Goal: Task Accomplishment & Management: Manage account settings

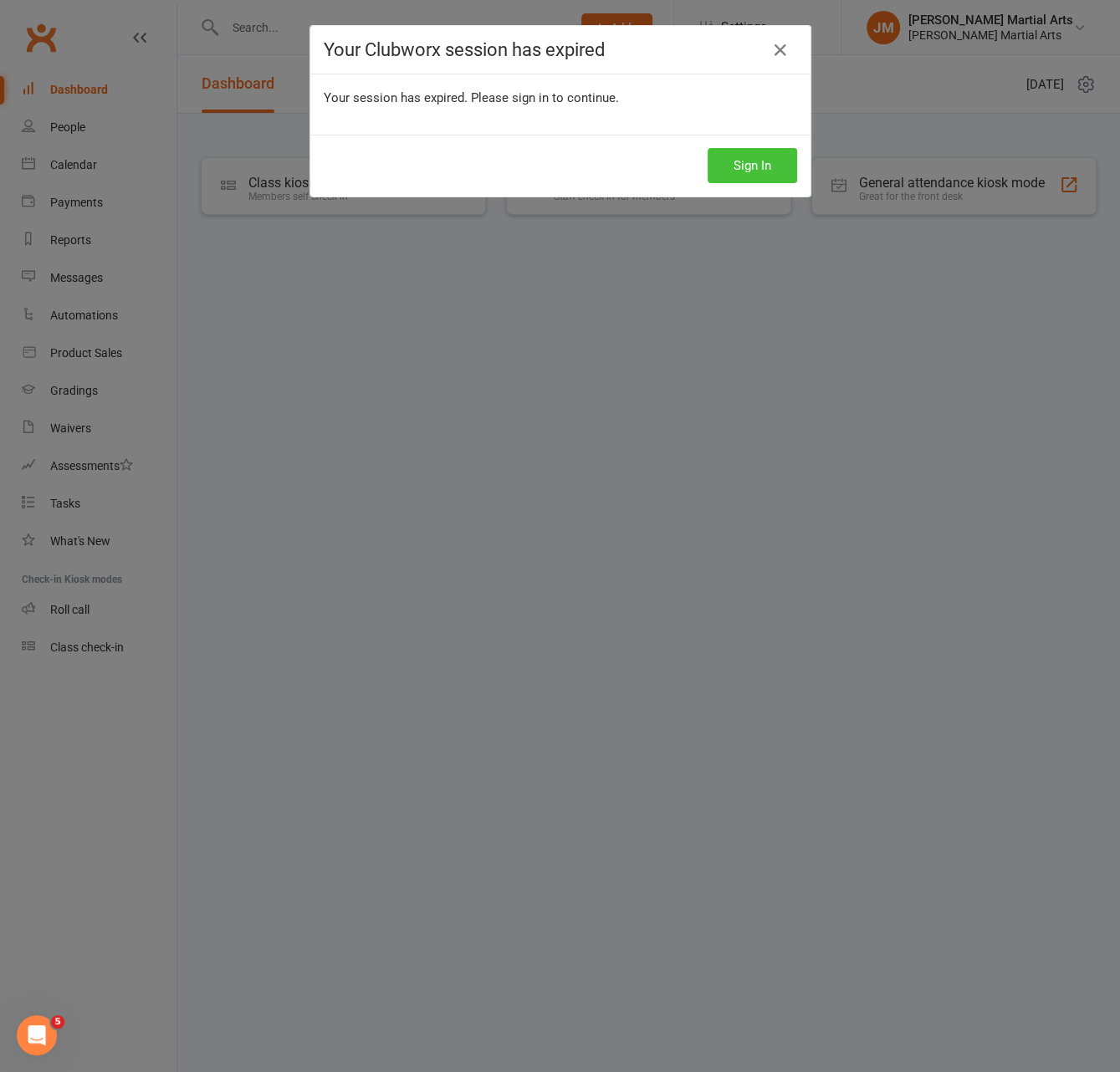
click at [806, 166] on div "Sign In" at bounding box center [560, 166] width 500 height 62
click at [768, 165] on button "Sign In" at bounding box center [752, 165] width 90 height 35
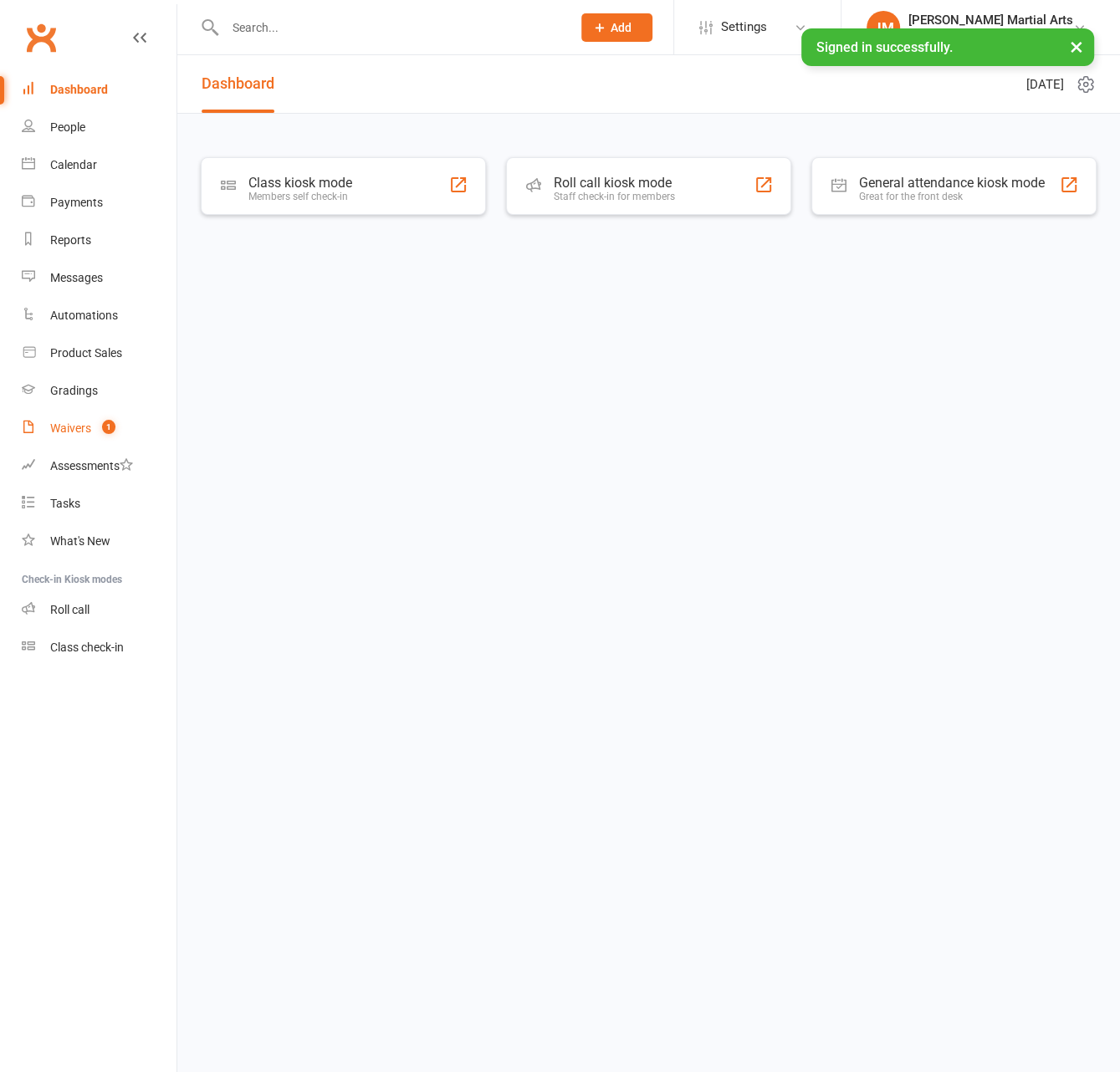
click at [66, 427] on div "Waivers" at bounding box center [70, 428] width 41 height 13
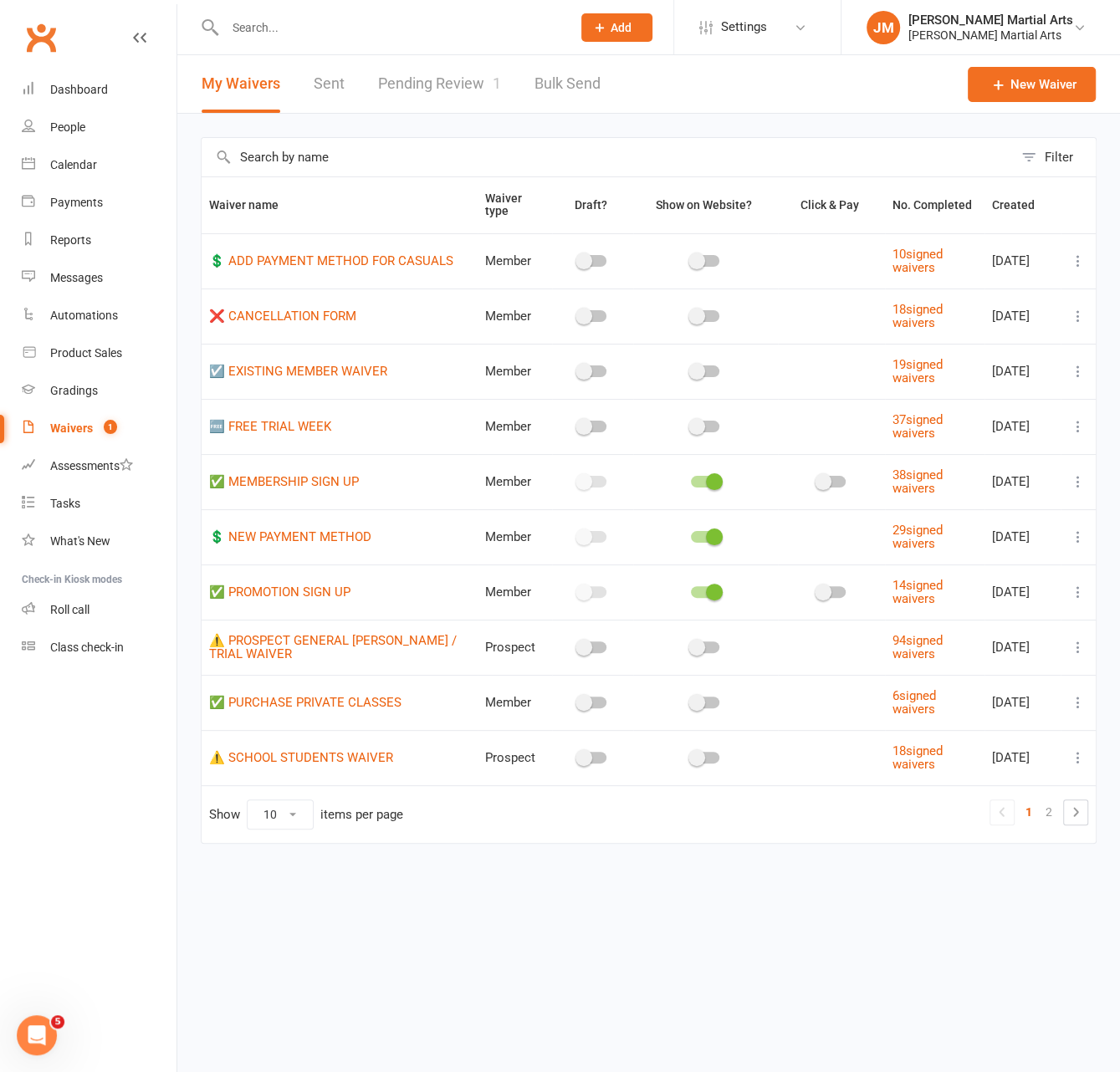
click at [439, 91] on link "Pending Review 1" at bounding box center [440, 83] width 123 height 58
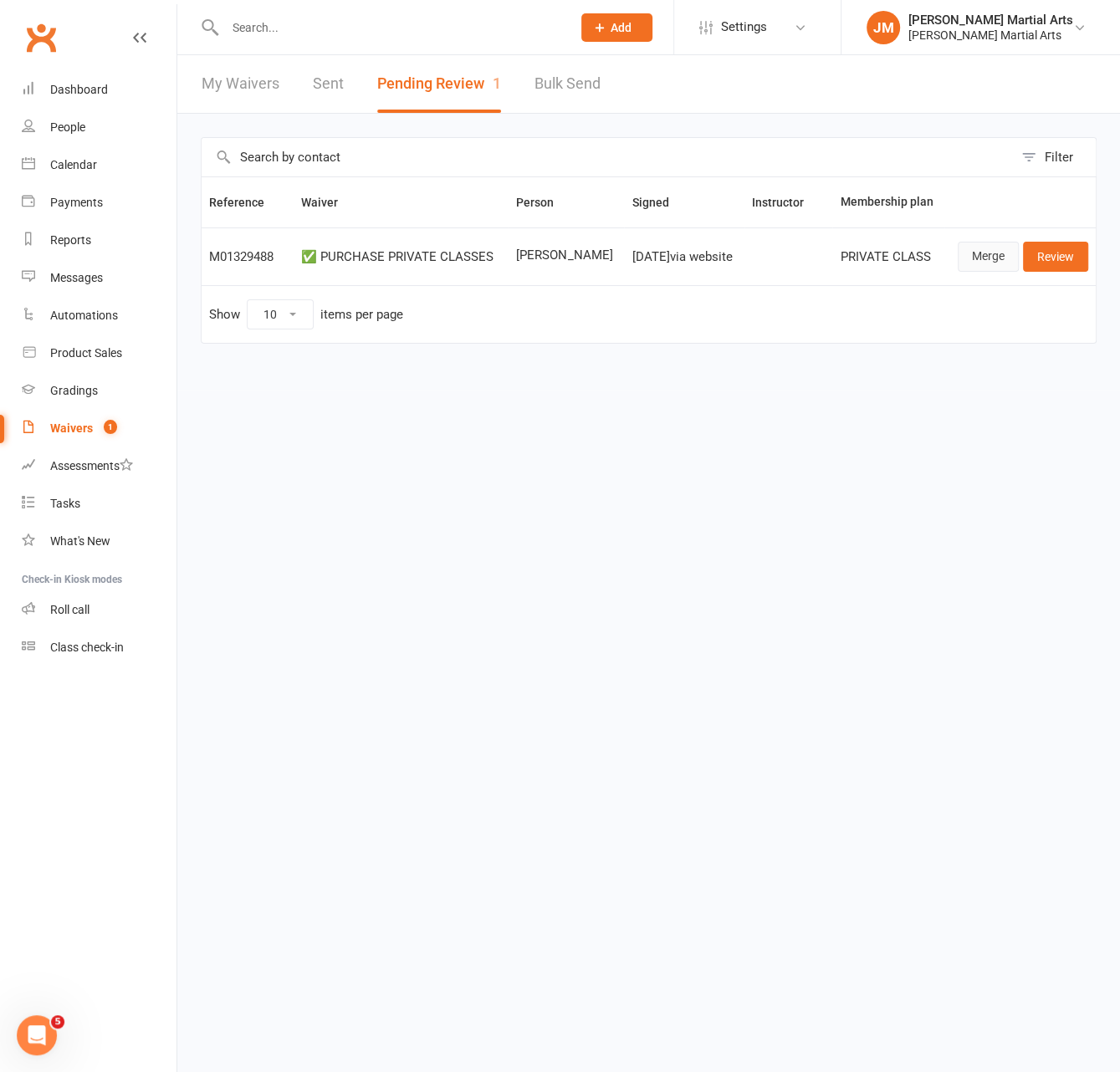
click at [970, 253] on link "Merge" at bounding box center [988, 257] width 61 height 30
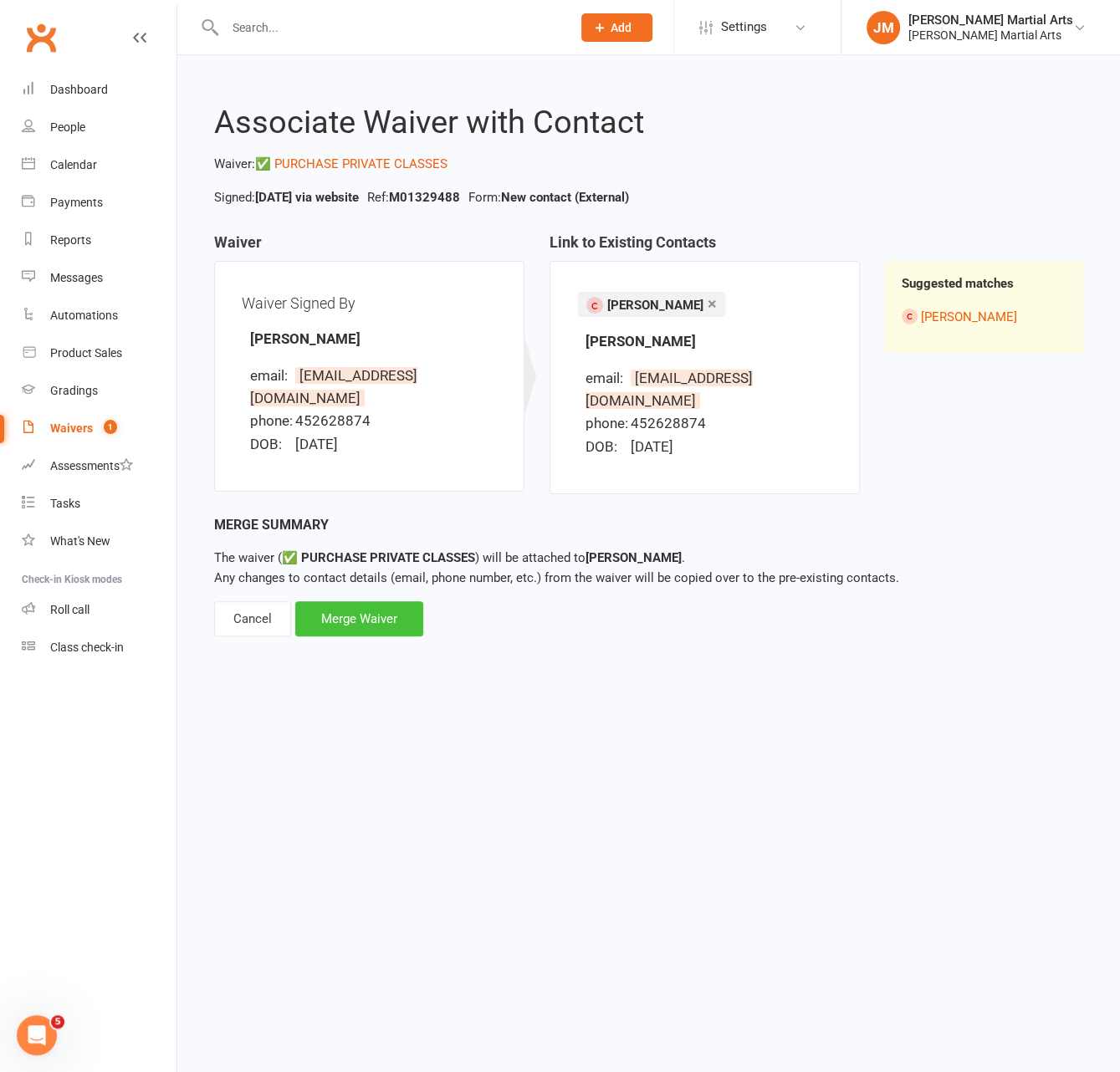
click at [351, 601] on div "Merge Waiver" at bounding box center [359, 618] width 128 height 35
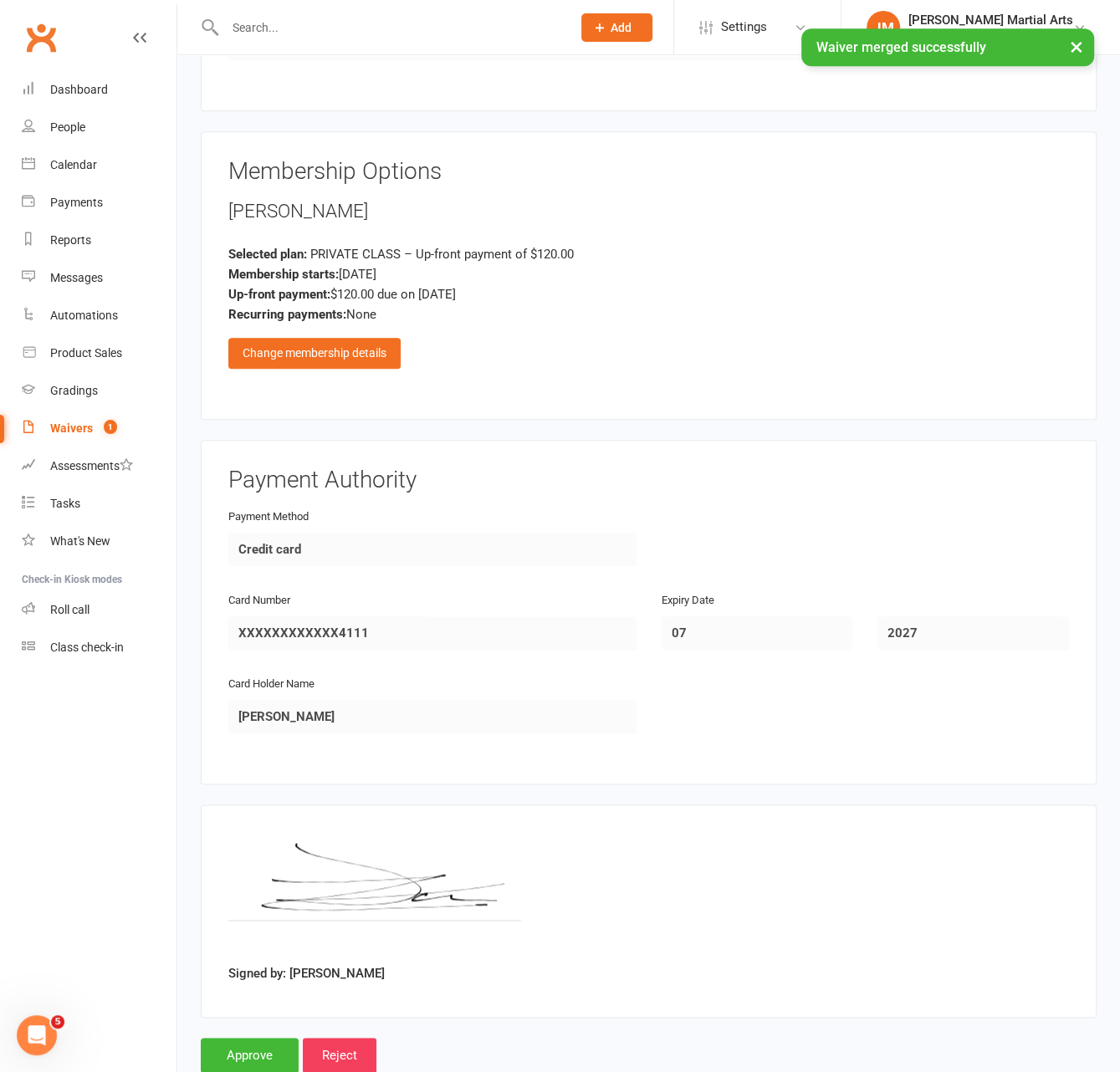
scroll to position [1102, 0]
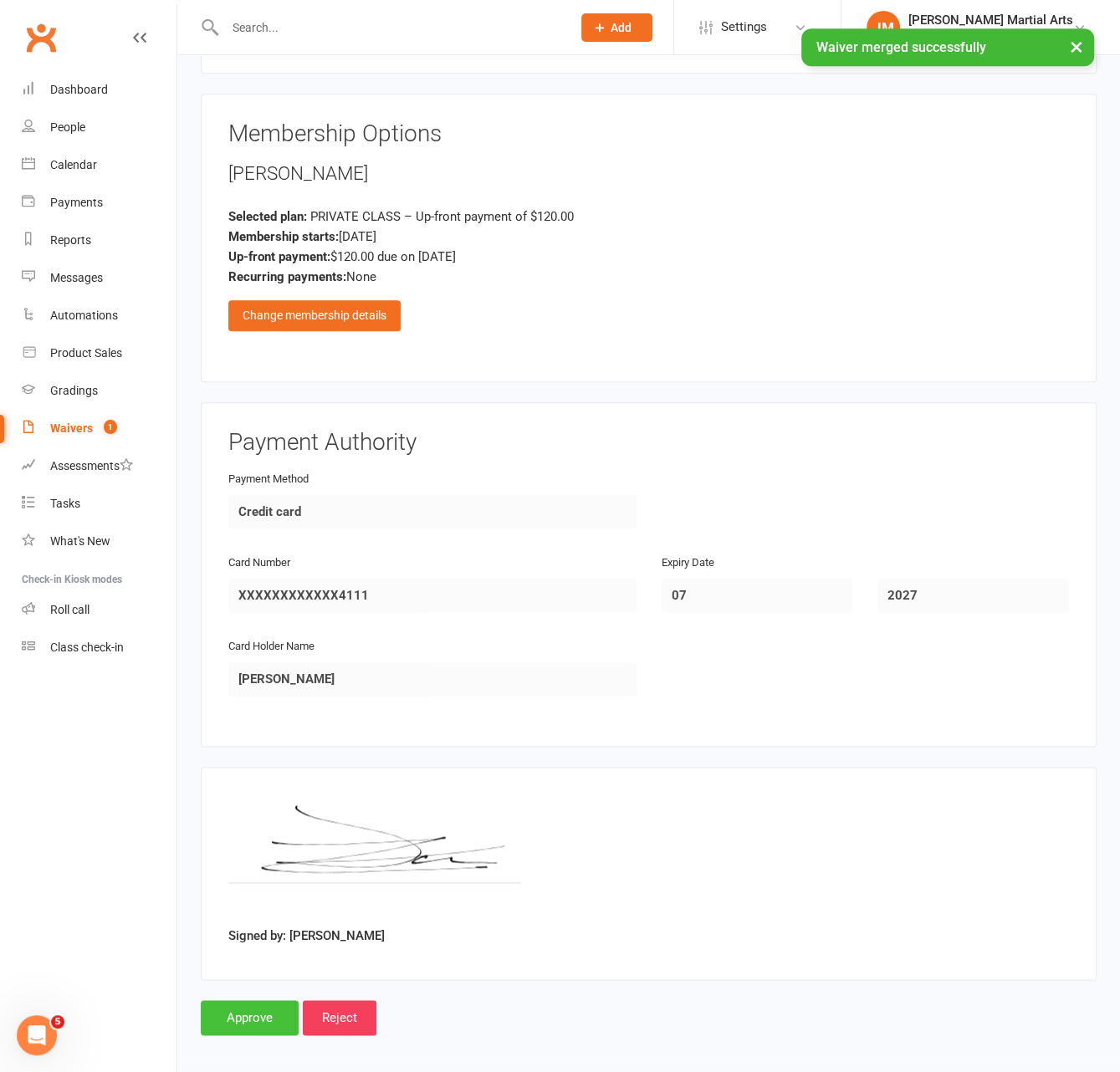
click at [261, 1000] on input "Approve" at bounding box center [250, 1017] width 98 height 35
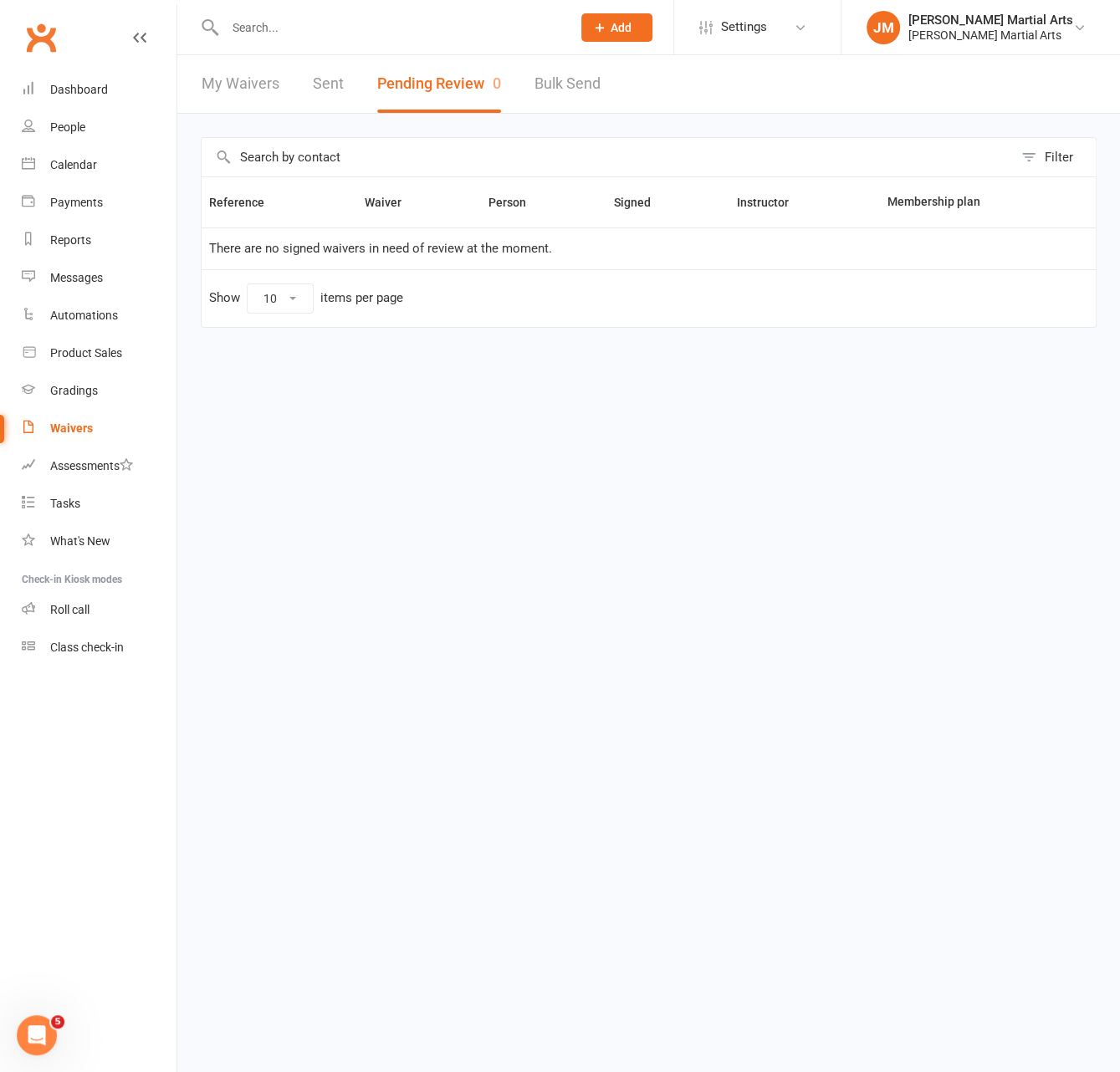
click at [261, 30] on input "text" at bounding box center [390, 27] width 340 height 24
type input "d"
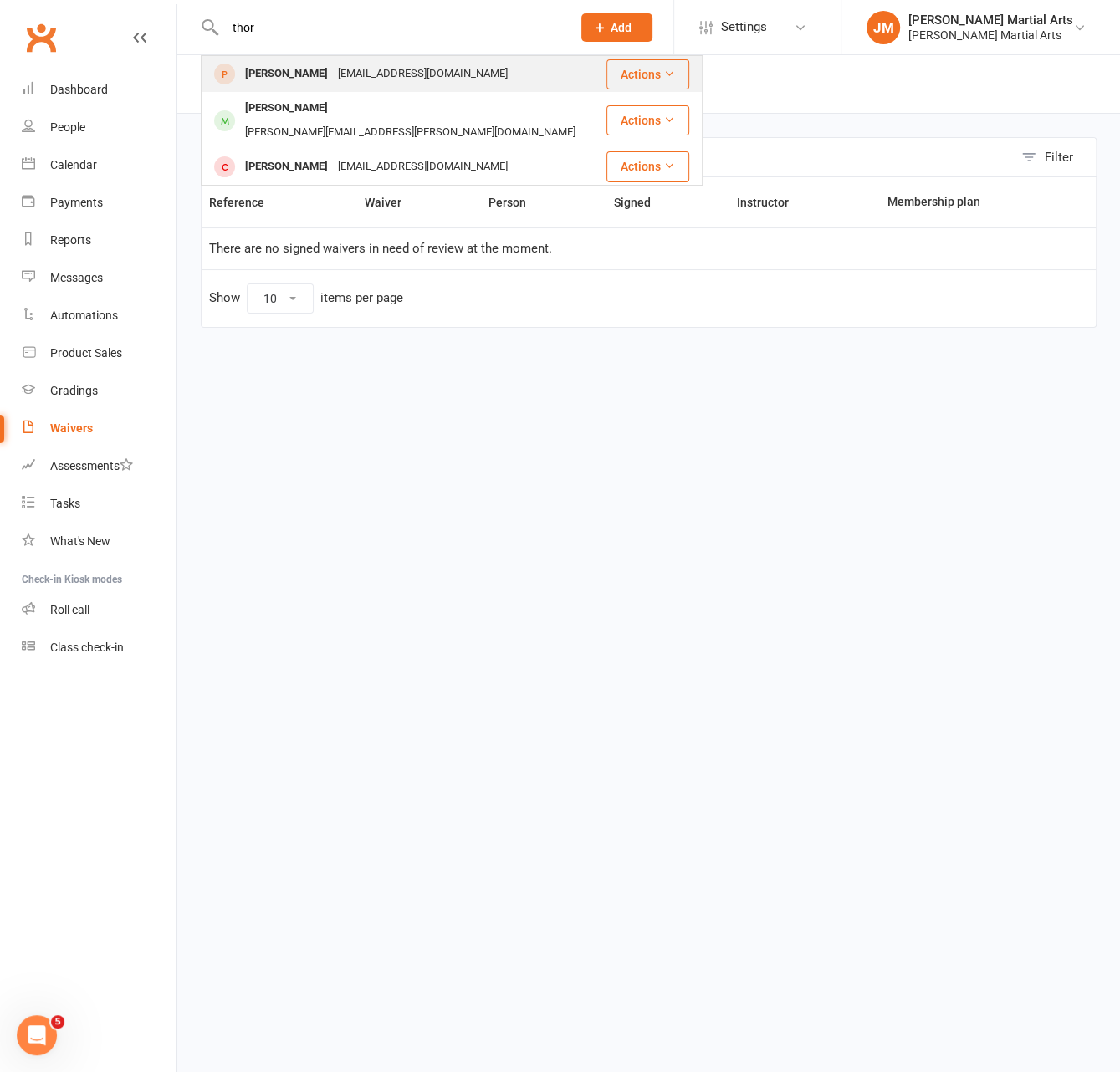
type input "thor"
click at [286, 70] on div "[PERSON_NAME]" at bounding box center [286, 75] width 92 height 25
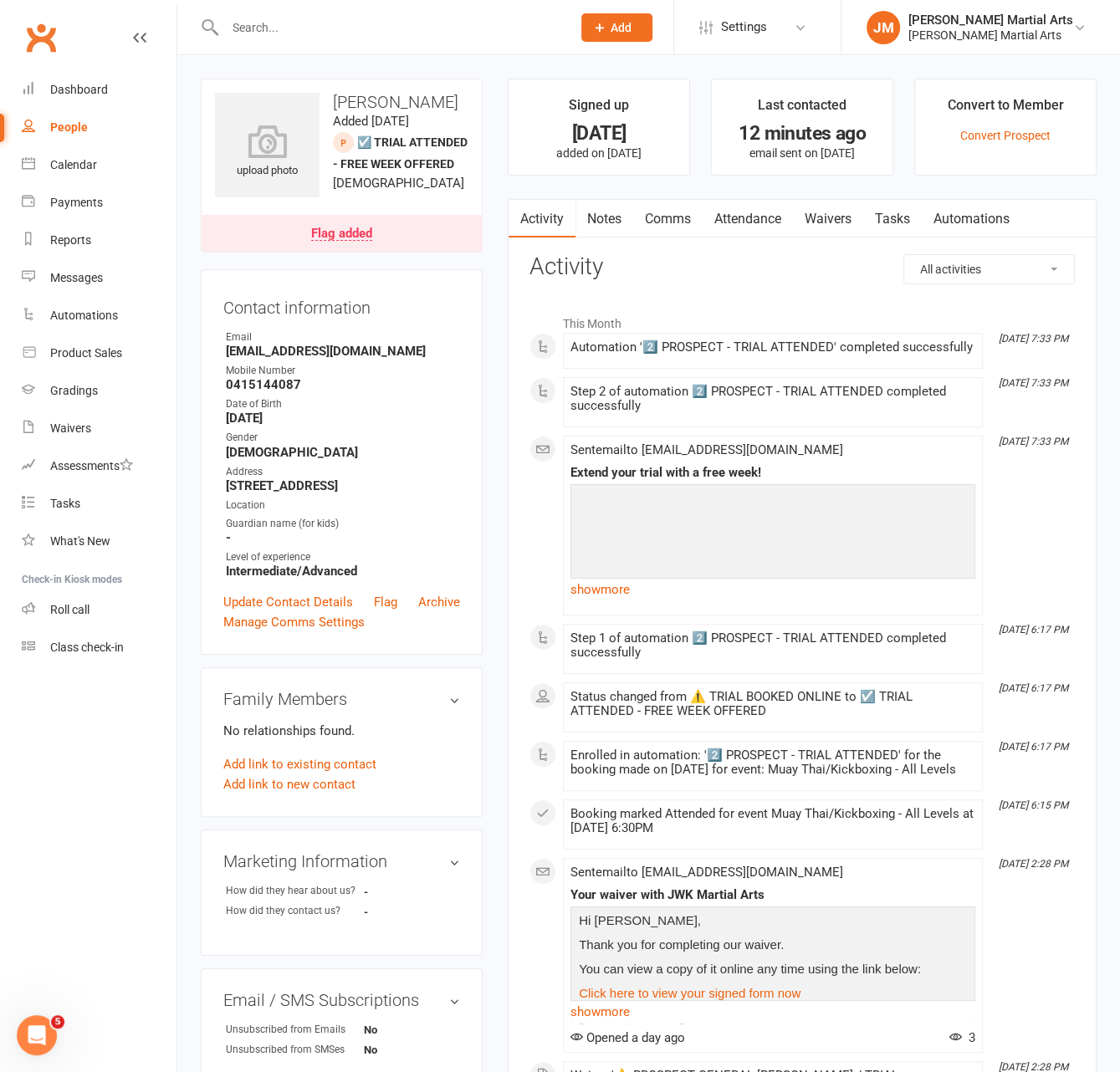
click at [831, 207] on link "Waivers" at bounding box center [827, 219] width 70 height 39
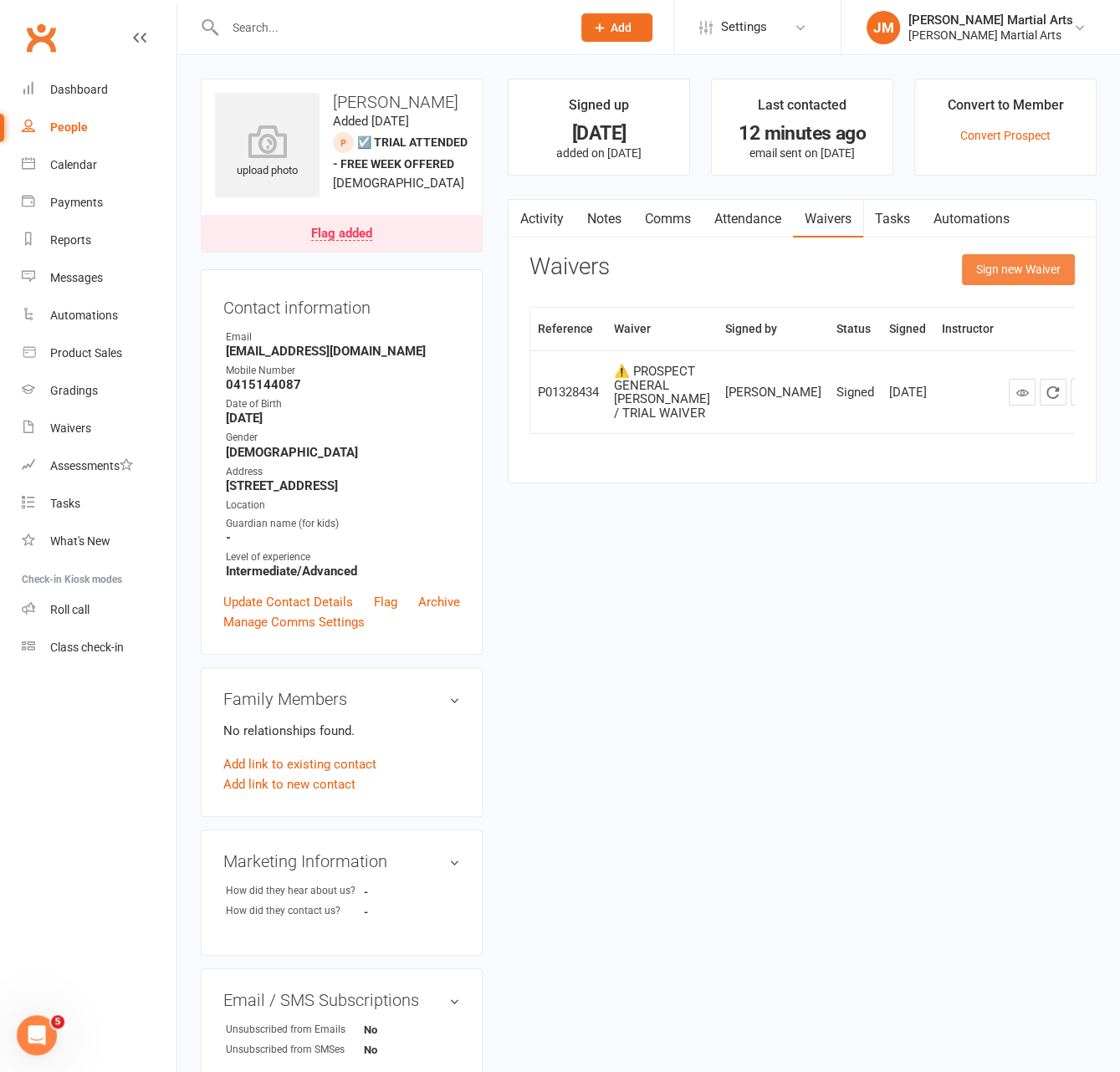
drag, startPoint x: 1015, startPoint y: 265, endPoint x: 968, endPoint y: 296, distance: 56.3
click at [1016, 264] on button "Sign new Waiver" at bounding box center [1018, 269] width 113 height 30
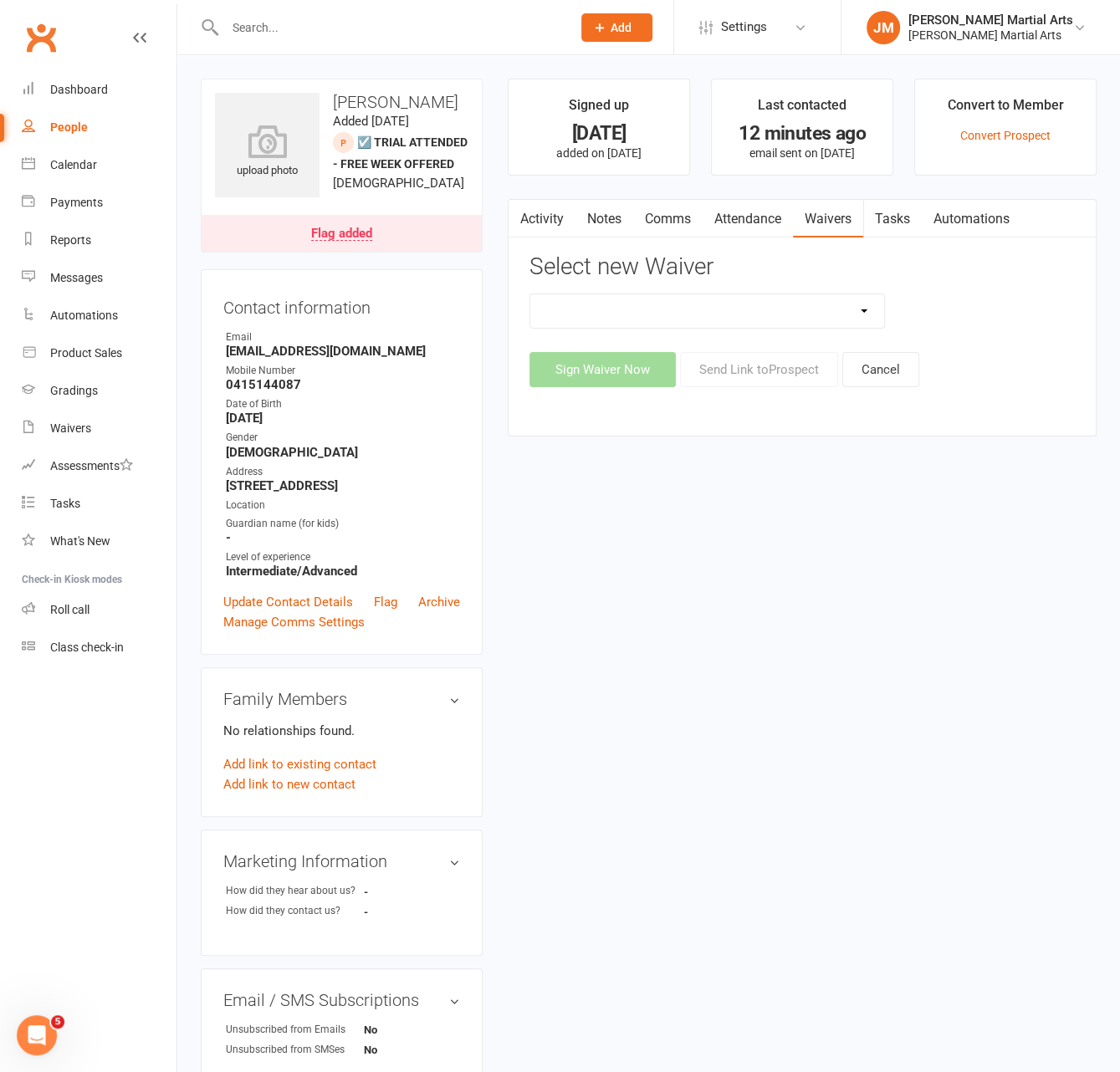
click at [813, 320] on select "💲 ADD PAYMENT METHOD FOR CASUALS ❌ CANCELLATION FORM ☑️ EXISTING MEMBER WAIVER …" at bounding box center [707, 310] width 354 height 33
select select "13774"
click at [730, 373] on button "Send Link to [GEOGRAPHIC_DATA]" at bounding box center [760, 369] width 159 height 35
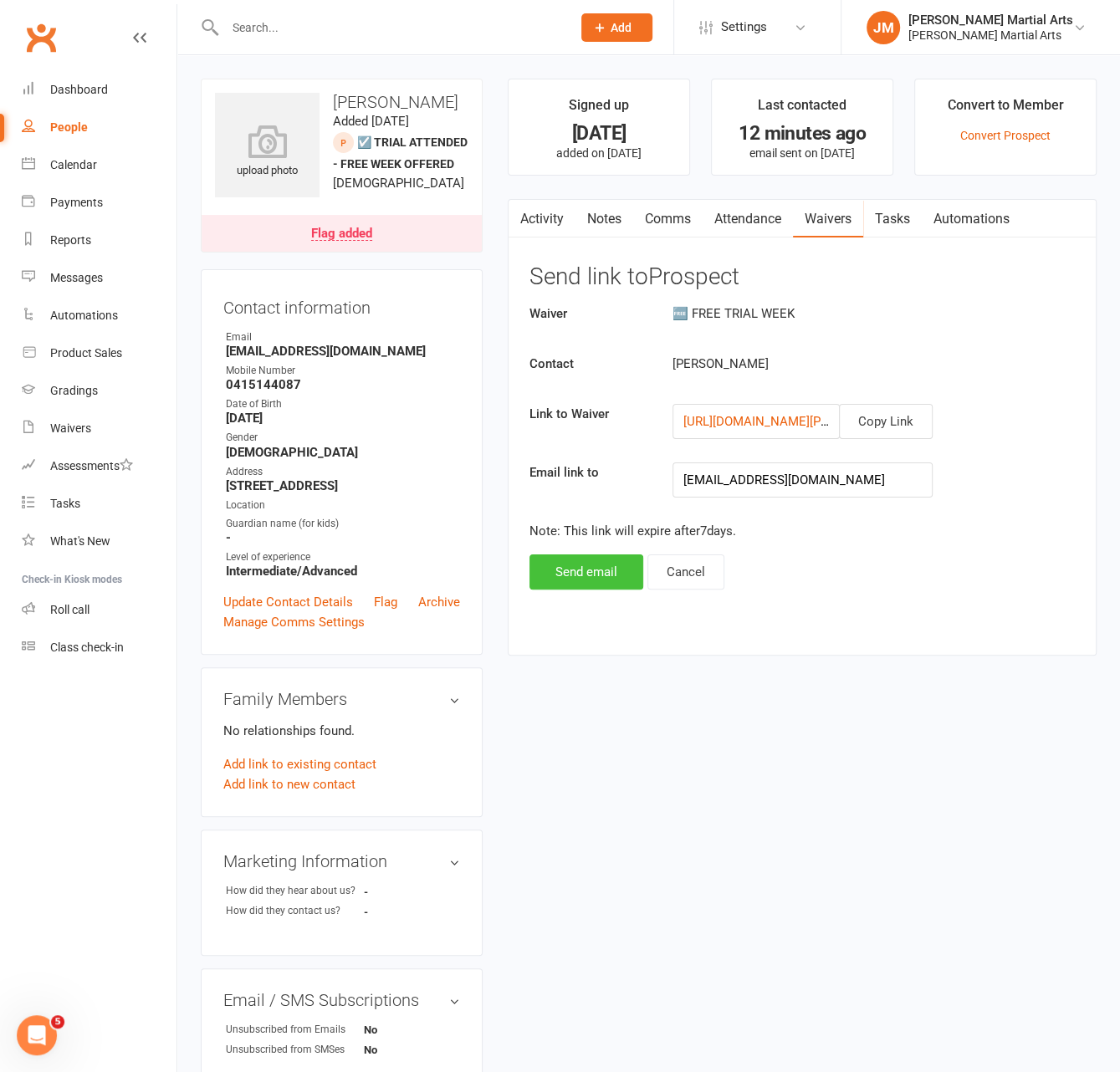
click at [591, 569] on button "Send email" at bounding box center [586, 572] width 114 height 35
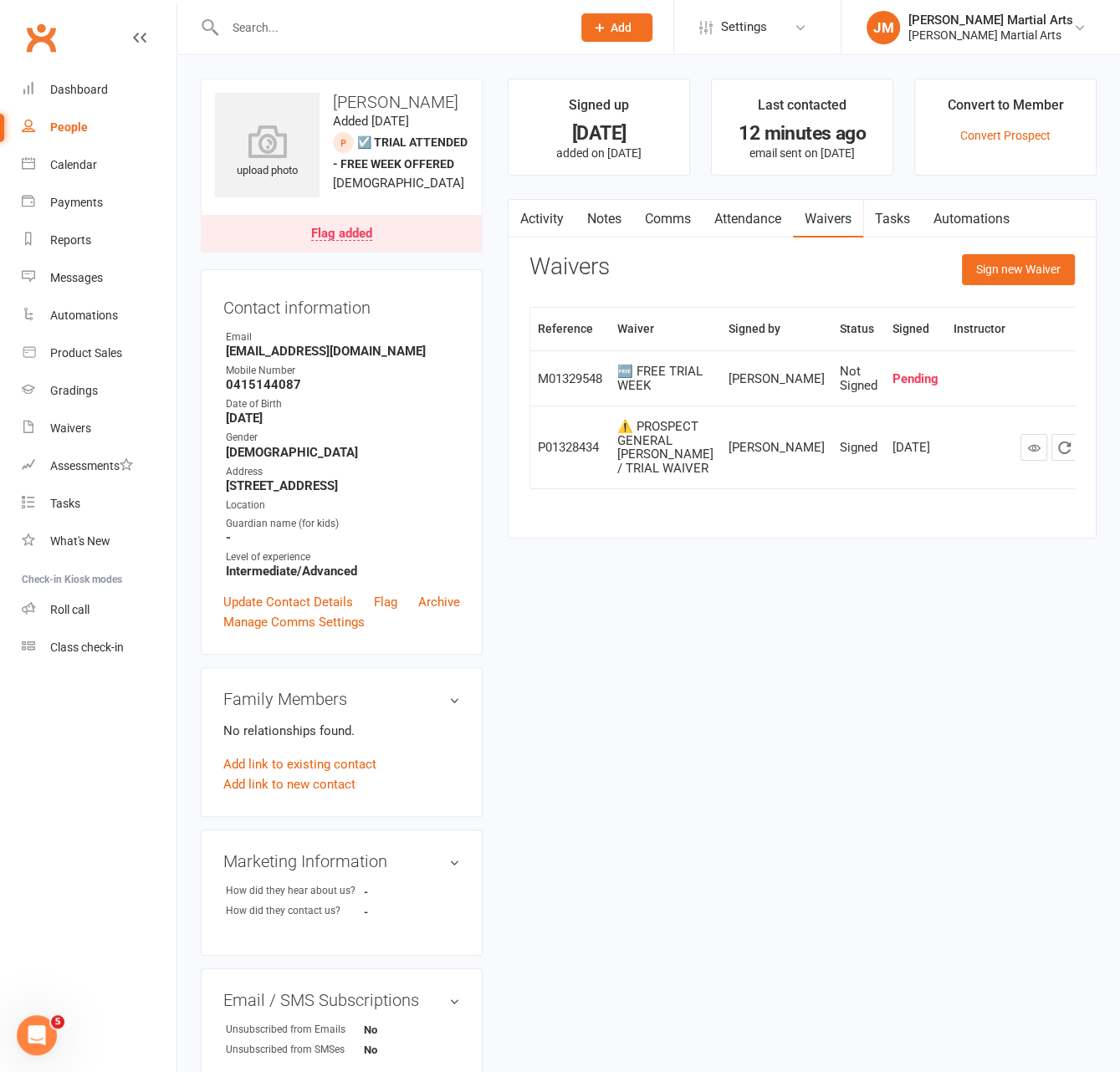
click at [48, 34] on link "Clubworx" at bounding box center [41, 38] width 42 height 42
